Goal: Task Accomplishment & Management: Manage account settings

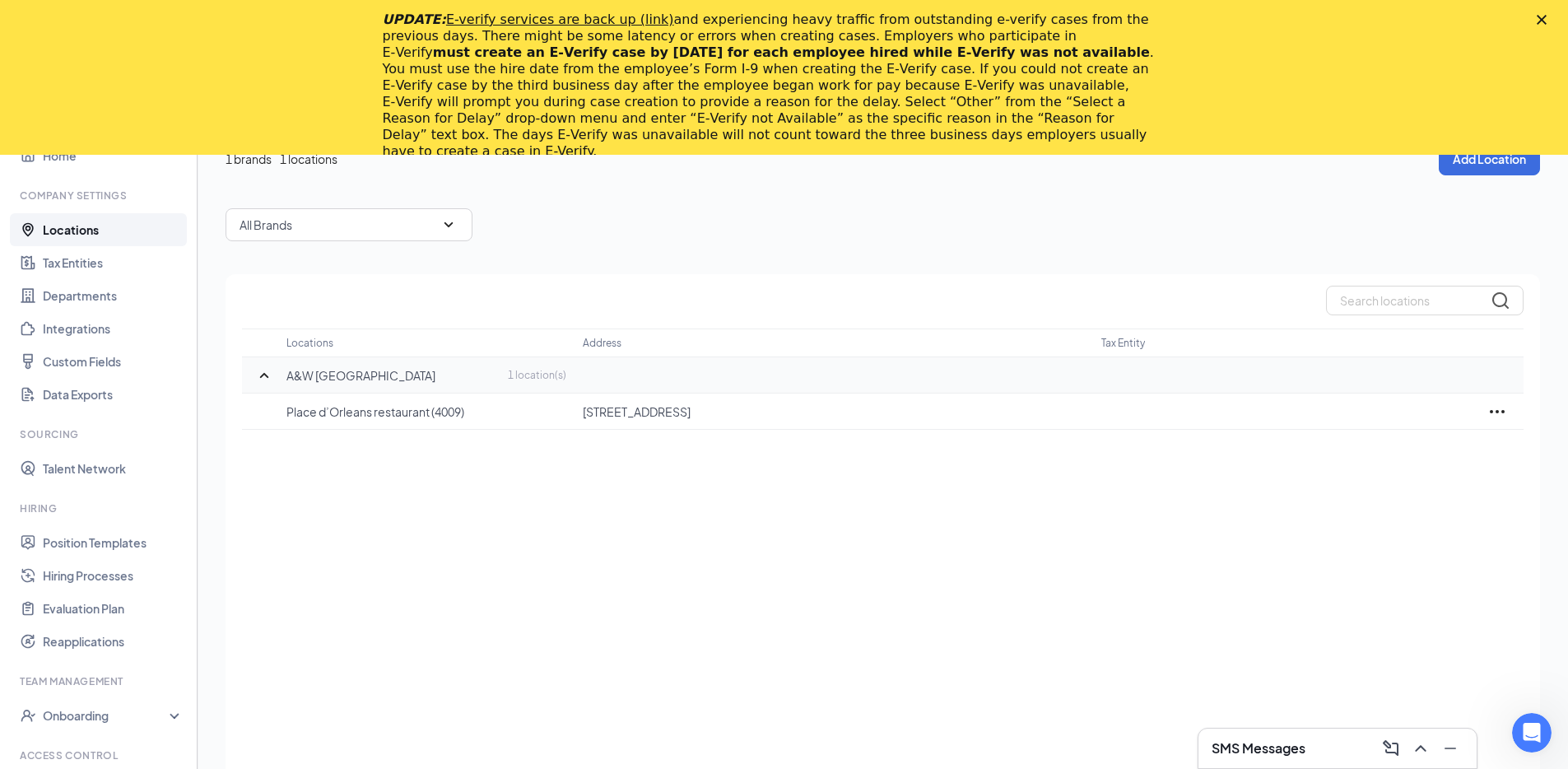
scroll to position [95, 0]
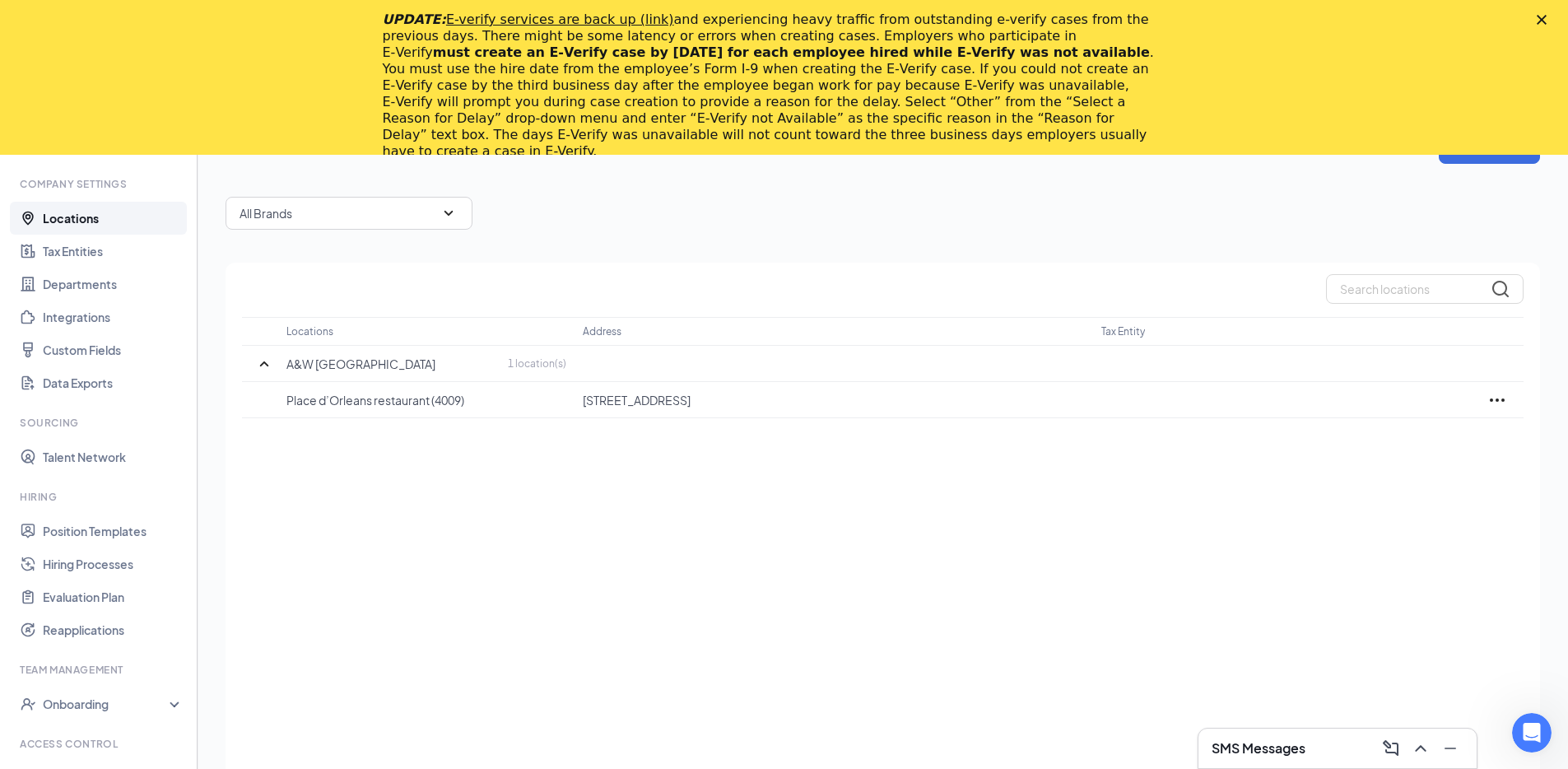
click at [713, 213] on div "All Brands" at bounding box center [883, 213] width 1314 height 33
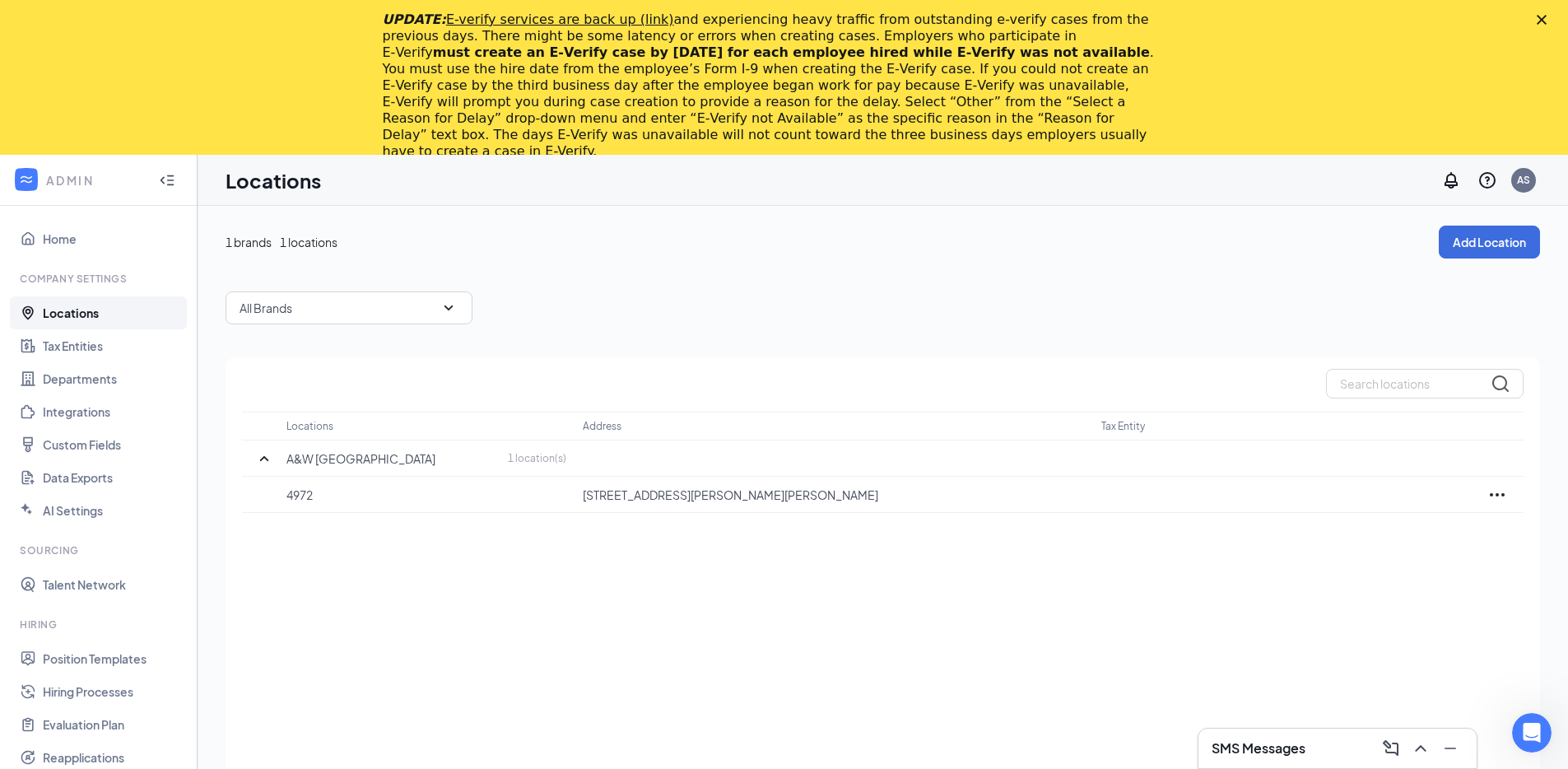
click at [746, 224] on div "1 brands 1 locations Add Location All Brands Locations Address Tax Entity A&W C…" at bounding box center [882, 598] width 1371 height 784
click at [673, 285] on div "1 brands 1 locations Add Location All Brands Locations Address Tax Entity A&W […" at bounding box center [883, 598] width 1314 height 744
click at [716, 255] on div "1 brands 1 locations Add Location" at bounding box center [883, 242] width 1314 height 33
click at [782, 330] on div "1 brands 1 locations Add Location All Brands Locations Address Tax Entity A&W […" at bounding box center [883, 598] width 1314 height 744
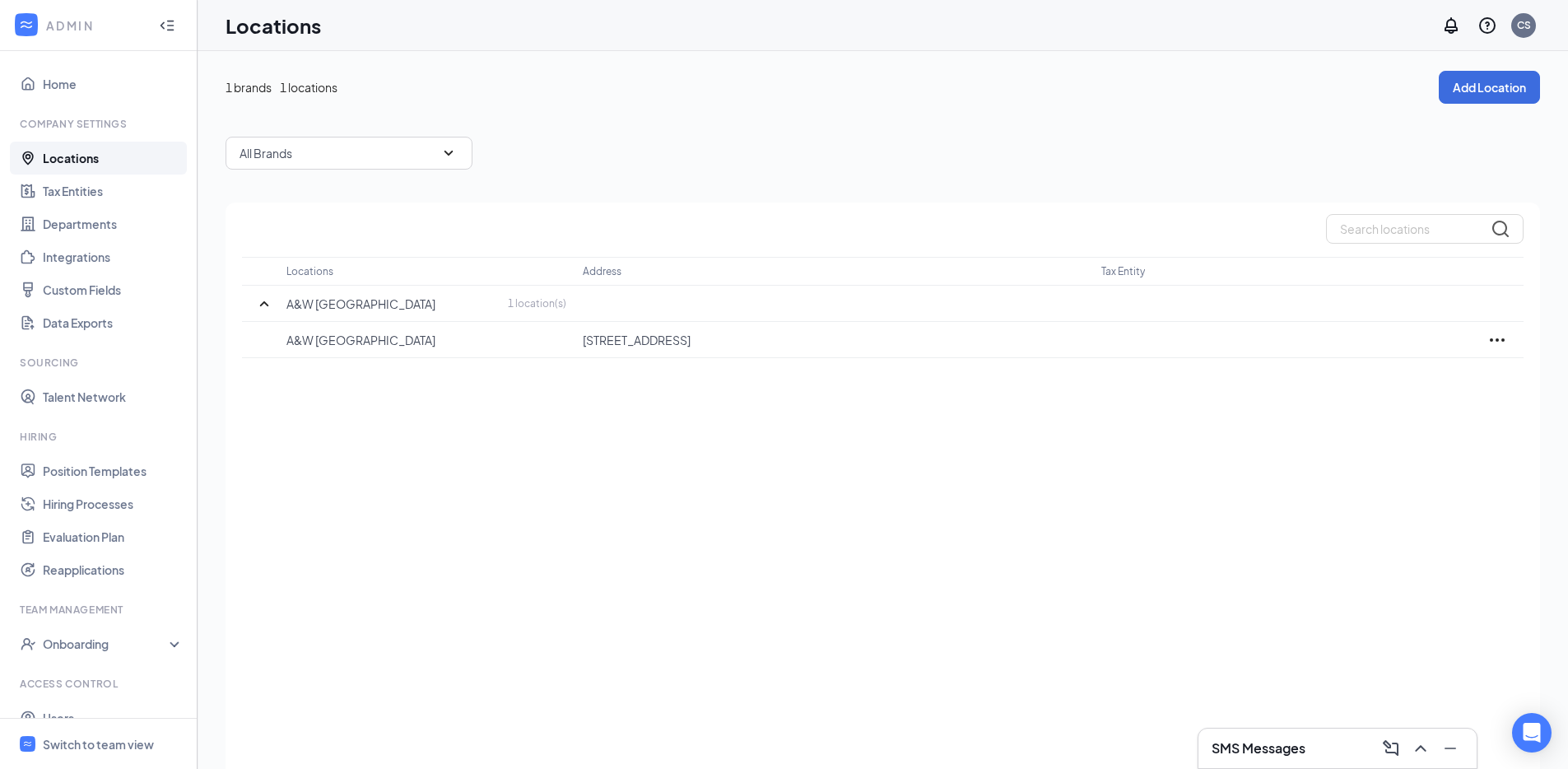
click at [611, 163] on div "All Brands" at bounding box center [883, 153] width 1314 height 33
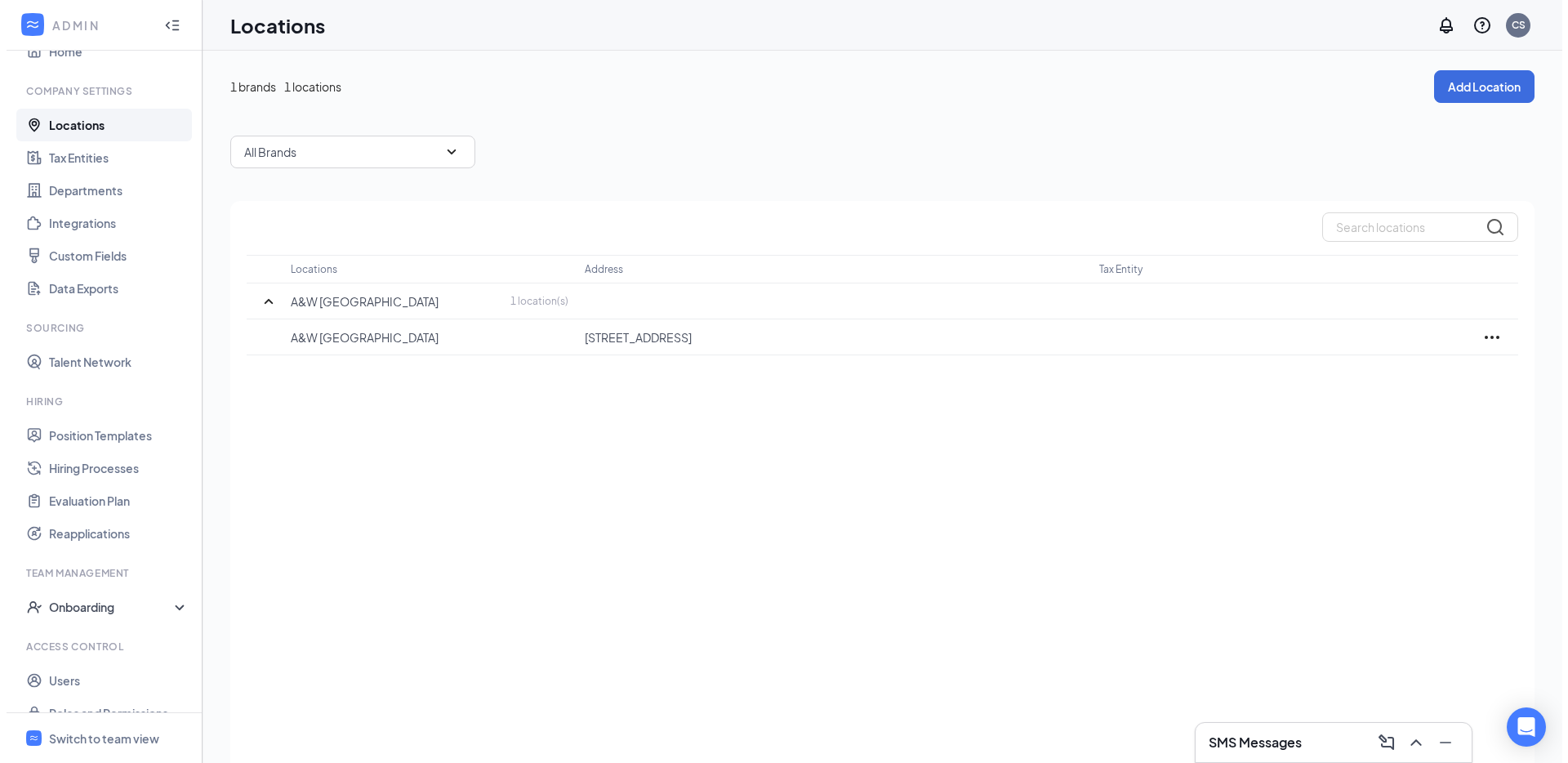
scroll to position [56, 0]
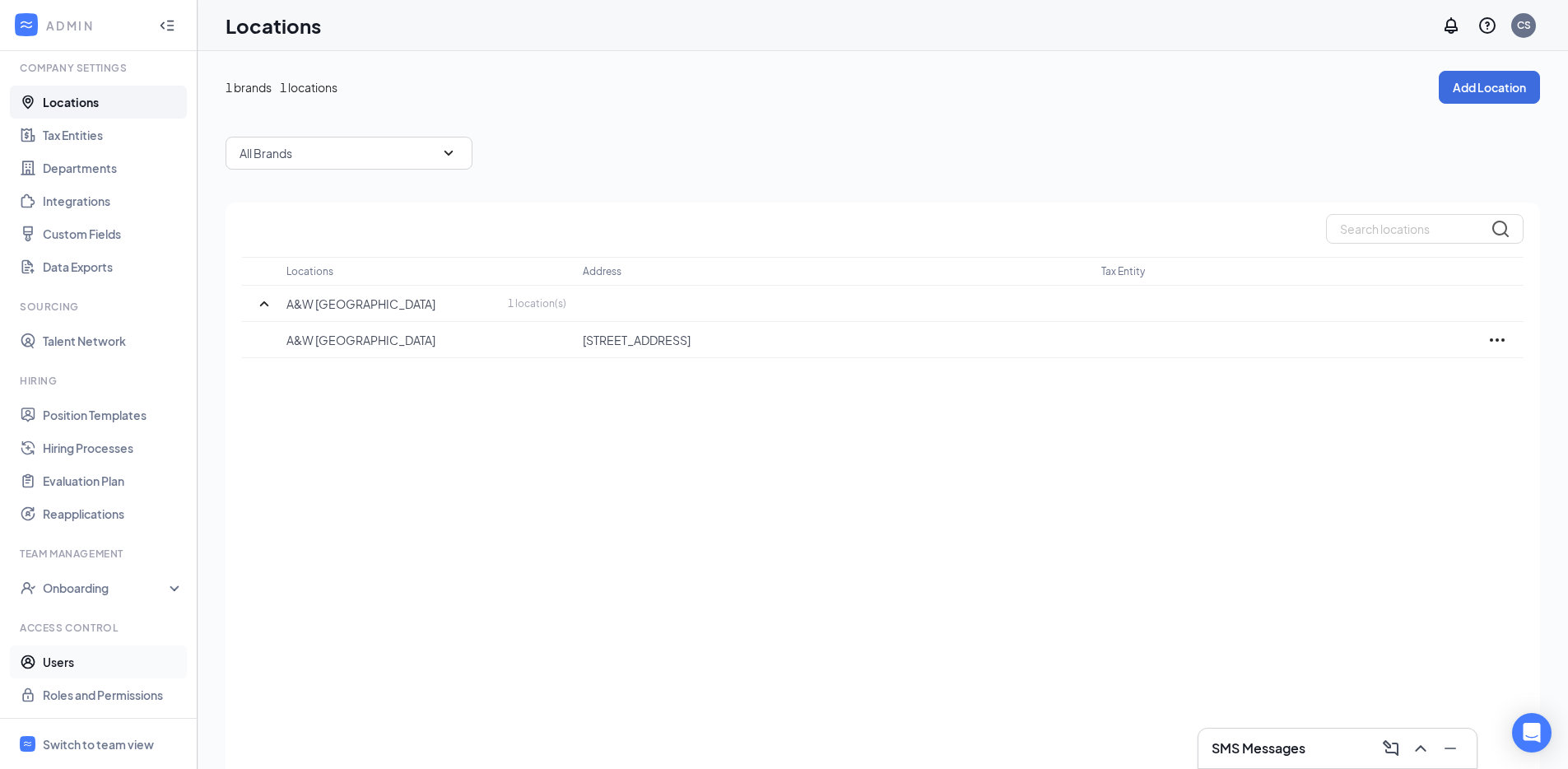
click at [92, 661] on link "Users" at bounding box center [113, 662] width 141 height 33
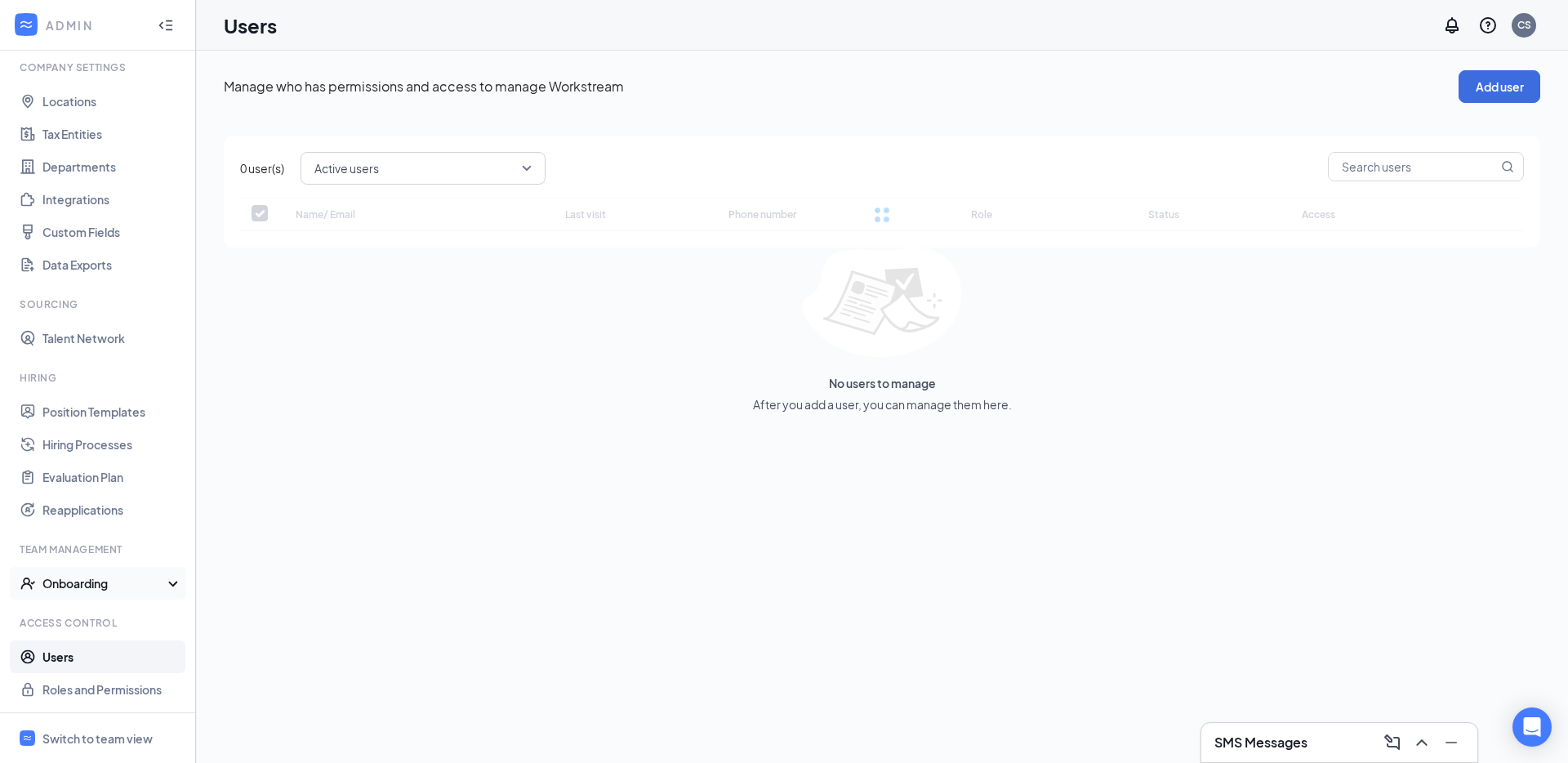
checkbox input "false"
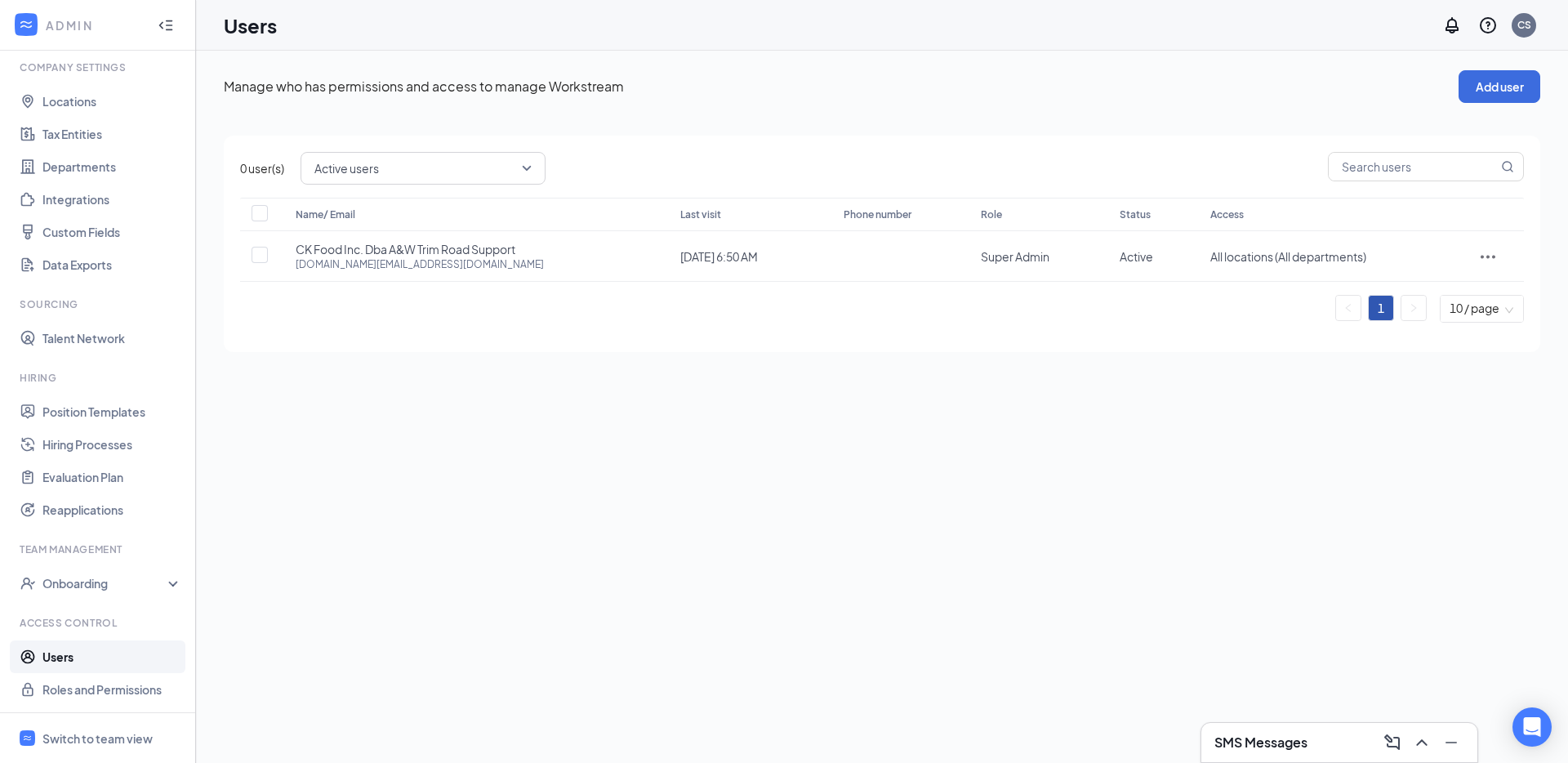
click at [1179, 362] on div "Manage who has permissions and access to manage Workstream Add user 0 user(s) A…" at bounding box center [881, 211] width 1372 height 321
click at [943, 363] on div "Manage who has permissions and access to manage Workstream Add user 0 user(s) A…" at bounding box center [881, 211] width 1372 height 321
